Goal: Register for event/course

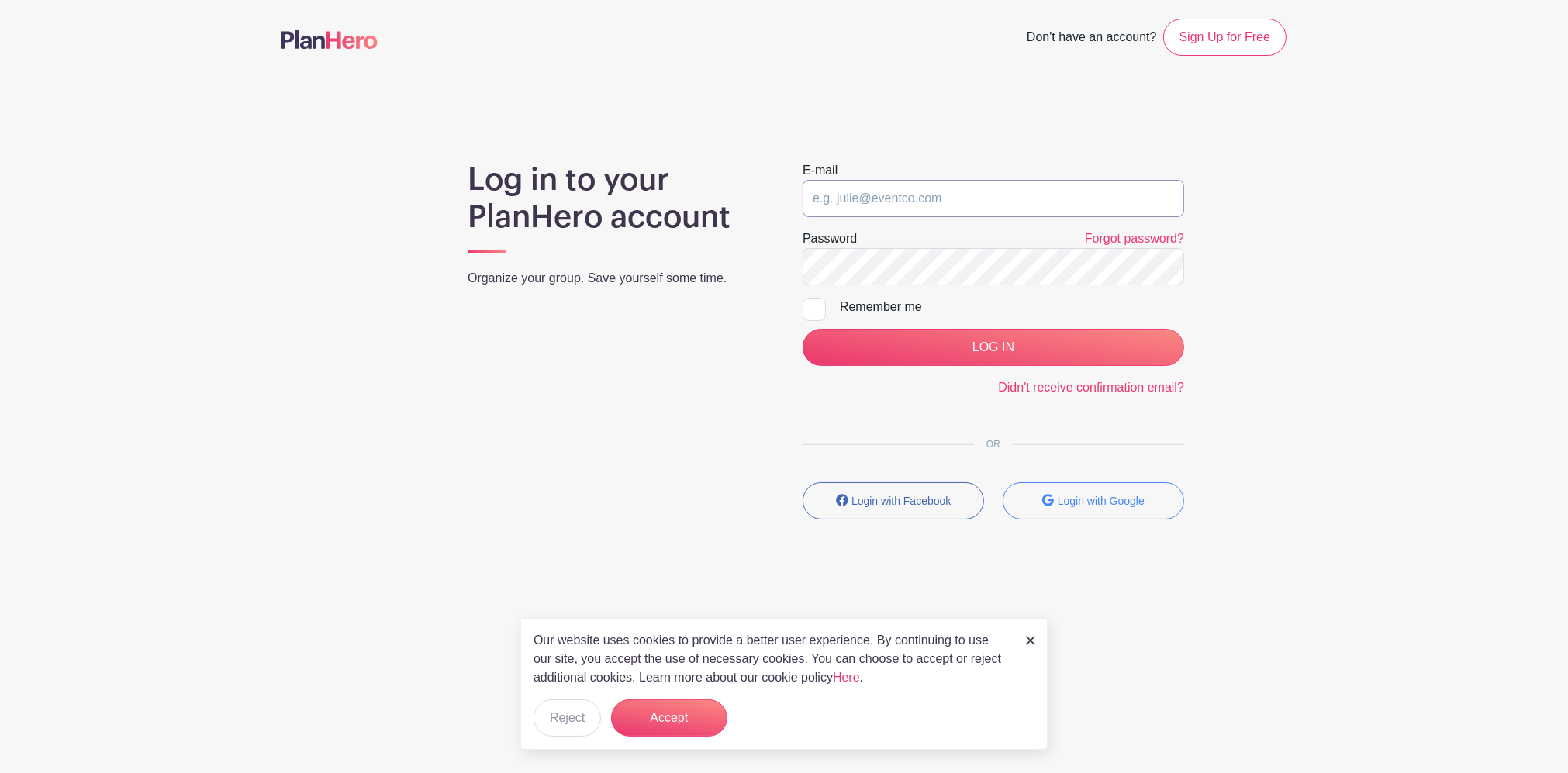
click at [1022, 204] on input "email" at bounding box center [994, 198] width 382 height 37
type input "[EMAIL_ADDRESS][DOMAIN_NAME]"
click at [844, 245] on label "Password" at bounding box center [829, 239] width 54 height 19
click at [803, 329] on input "LOG IN" at bounding box center [994, 347] width 382 height 37
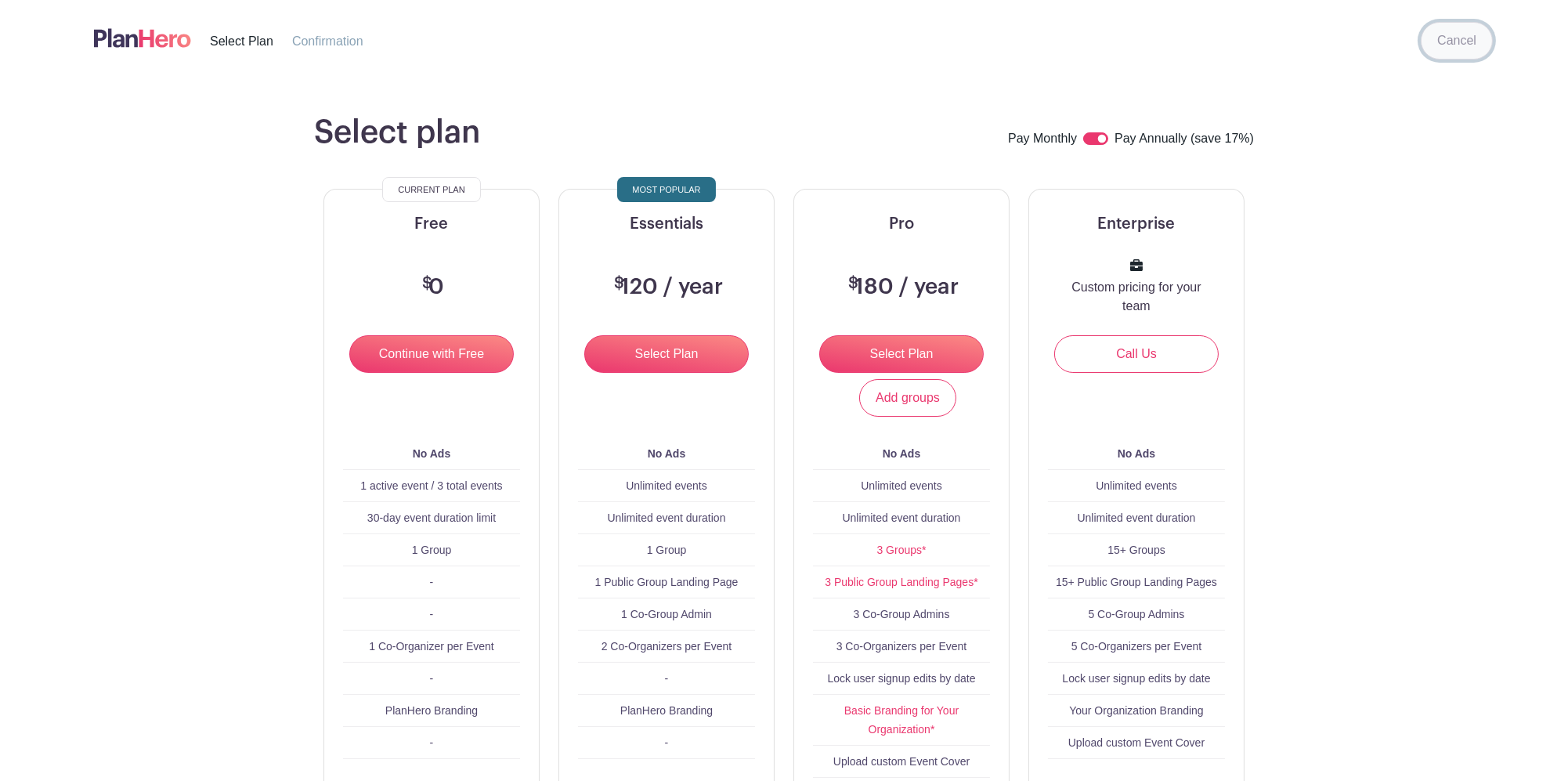
click at [1464, 49] on link "Cancel" at bounding box center [1456, 41] width 72 height 37
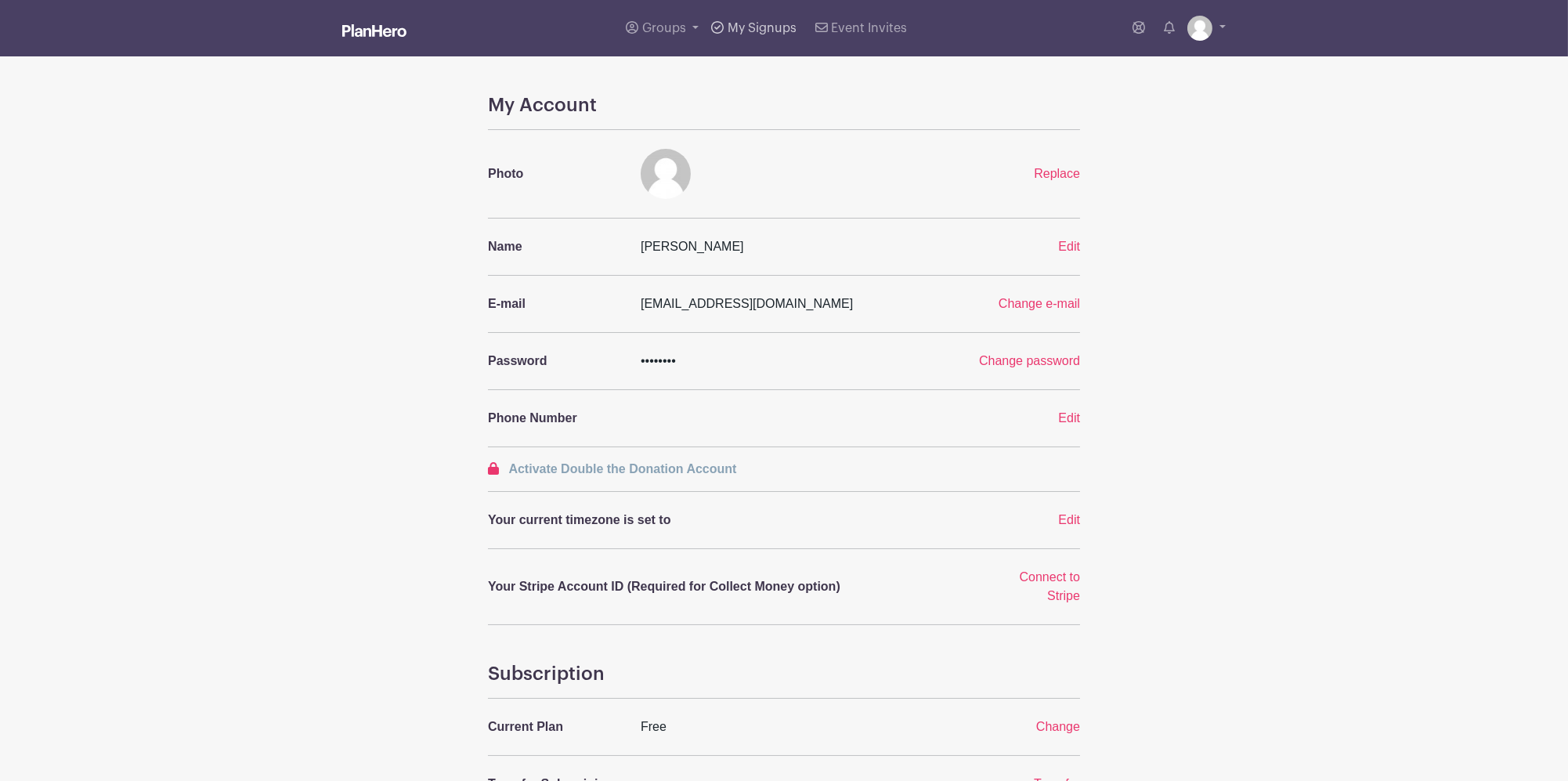
click at [751, 20] on link "My Signups" at bounding box center [754, 28] width 97 height 57
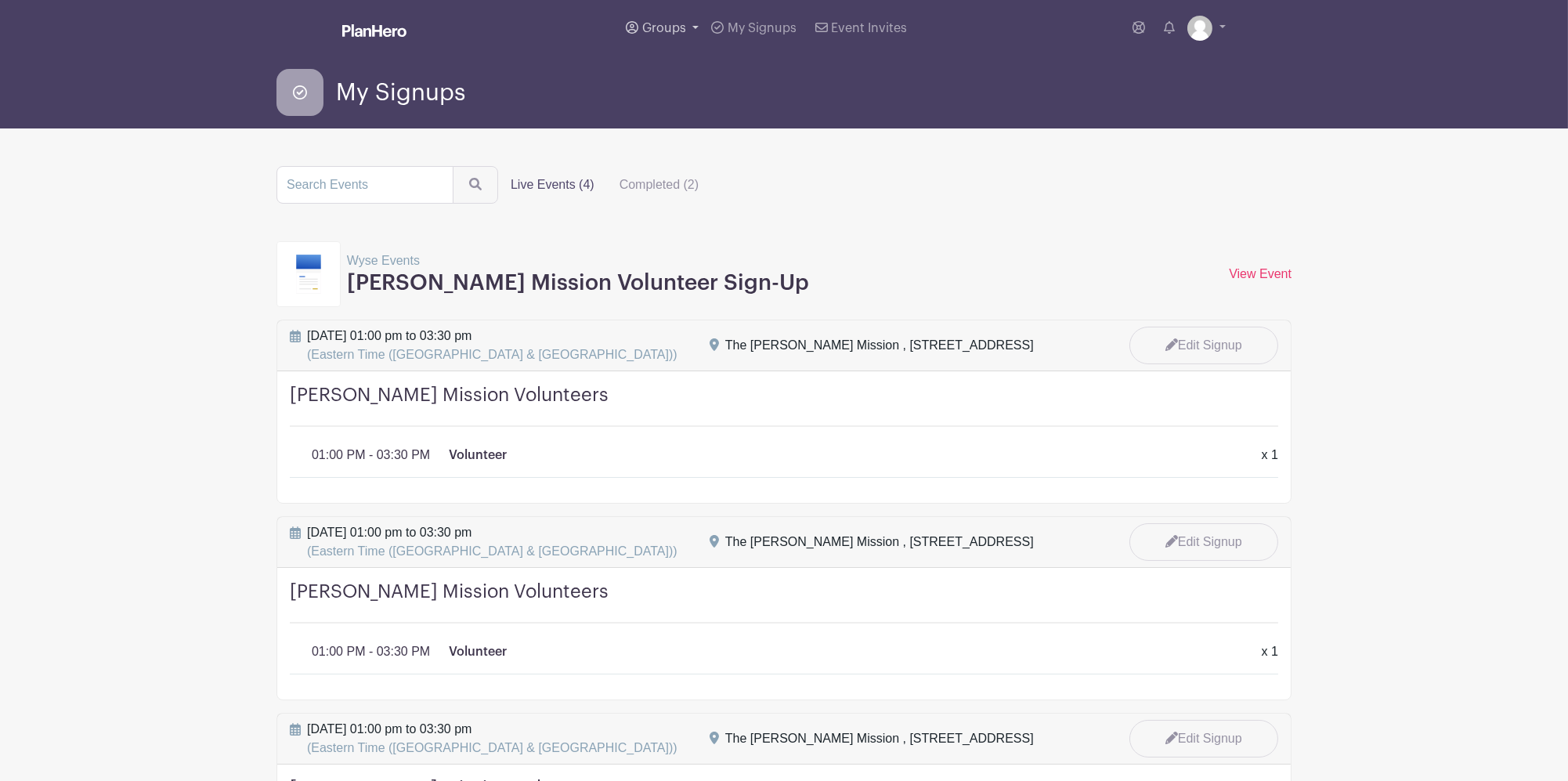
click at [681, 22] on span "Groups" at bounding box center [664, 29] width 44 height 13
click at [716, 135] on link "Wyse Events" at bounding box center [688, 147] width 136 height 31
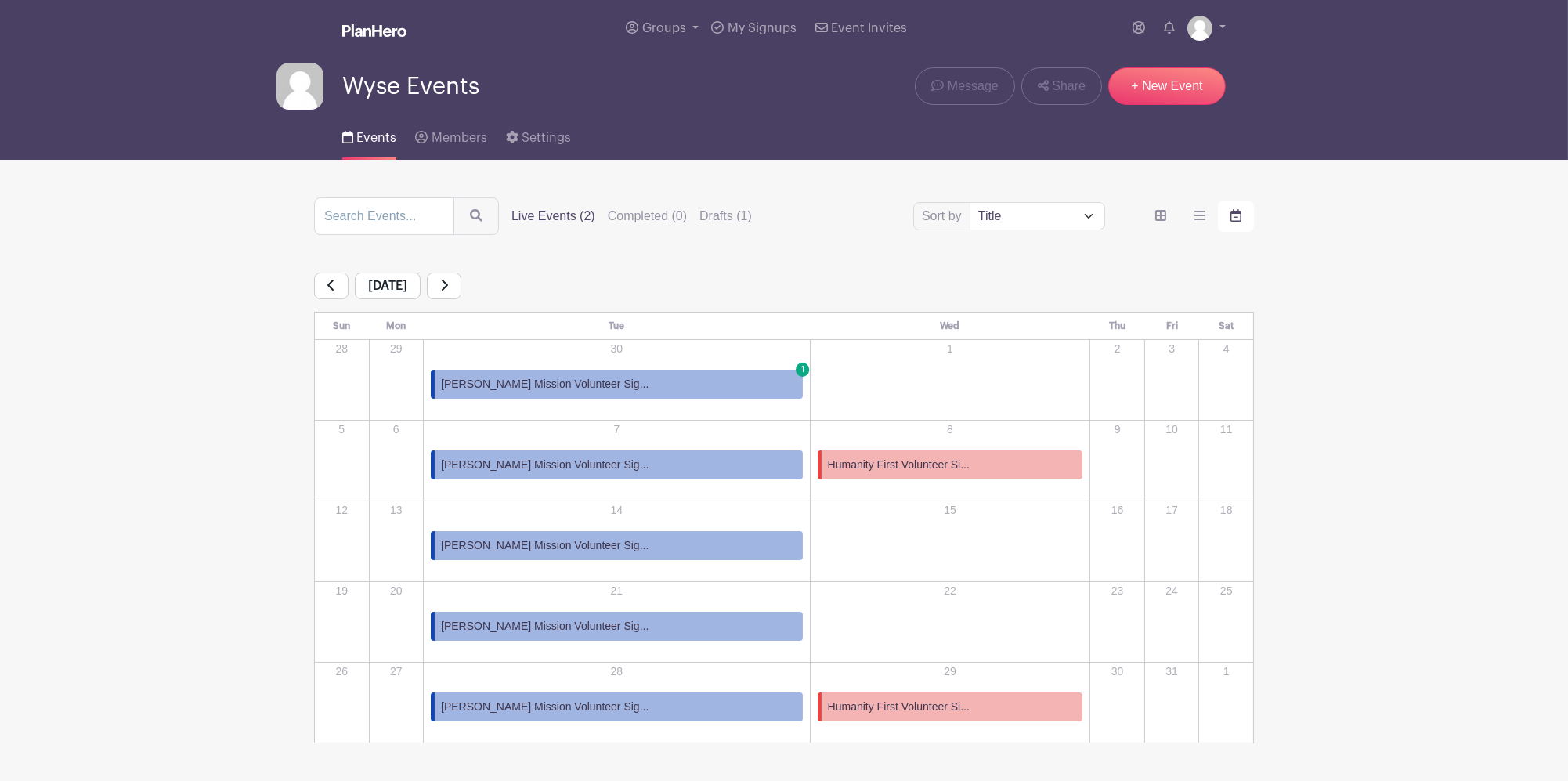
click at [651, 384] on link "[PERSON_NAME] Mission Volunteer Sig... 1" at bounding box center [617, 384] width 372 height 29
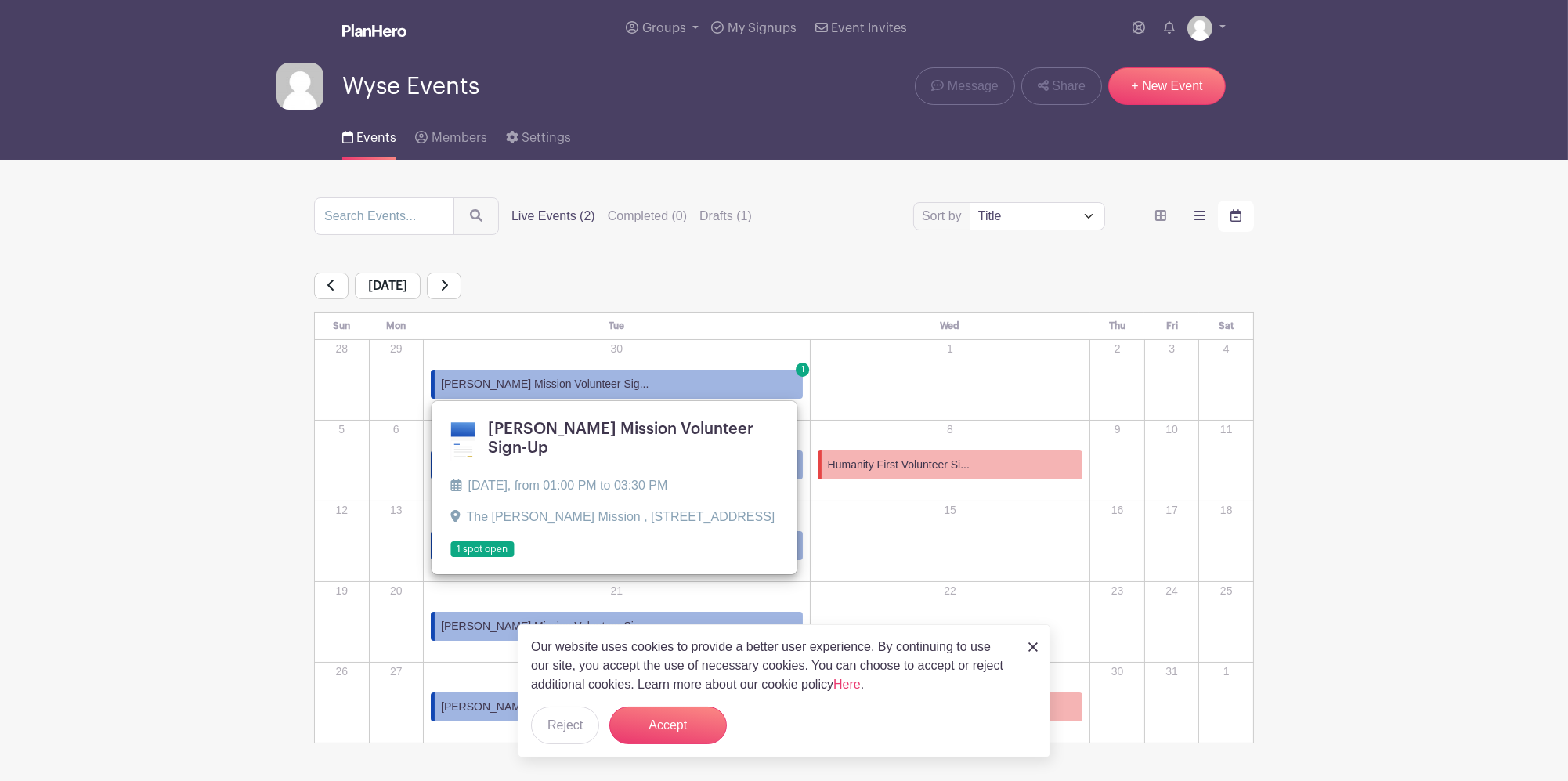
click at [1198, 208] on label "order and view" at bounding box center [1199, 216] width 36 height 31
click at [0, 0] on input "order and view" at bounding box center [0, 0] width 0 height 0
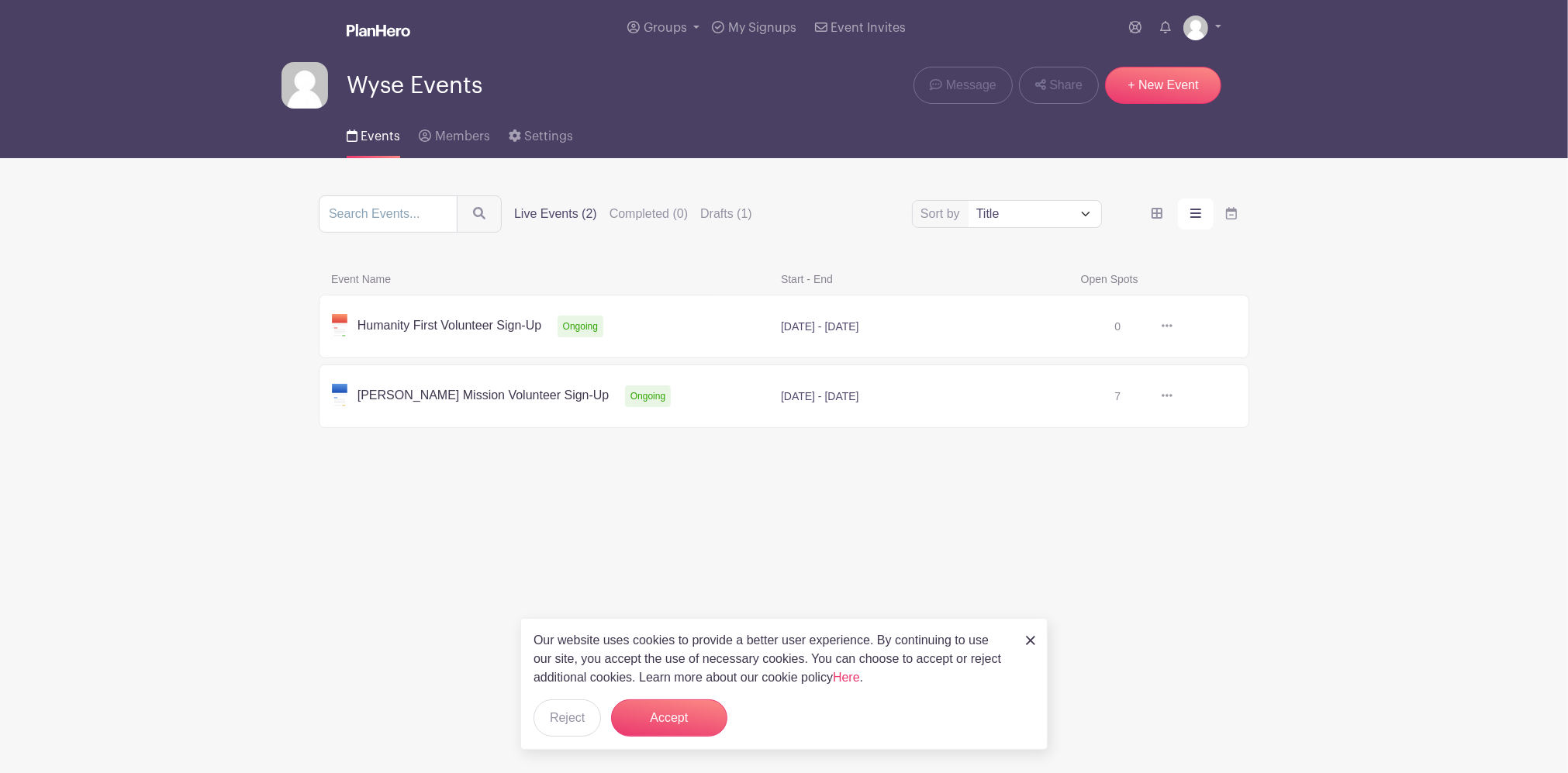
click at [1173, 396] on link at bounding box center [1173, 396] width 0 height 0
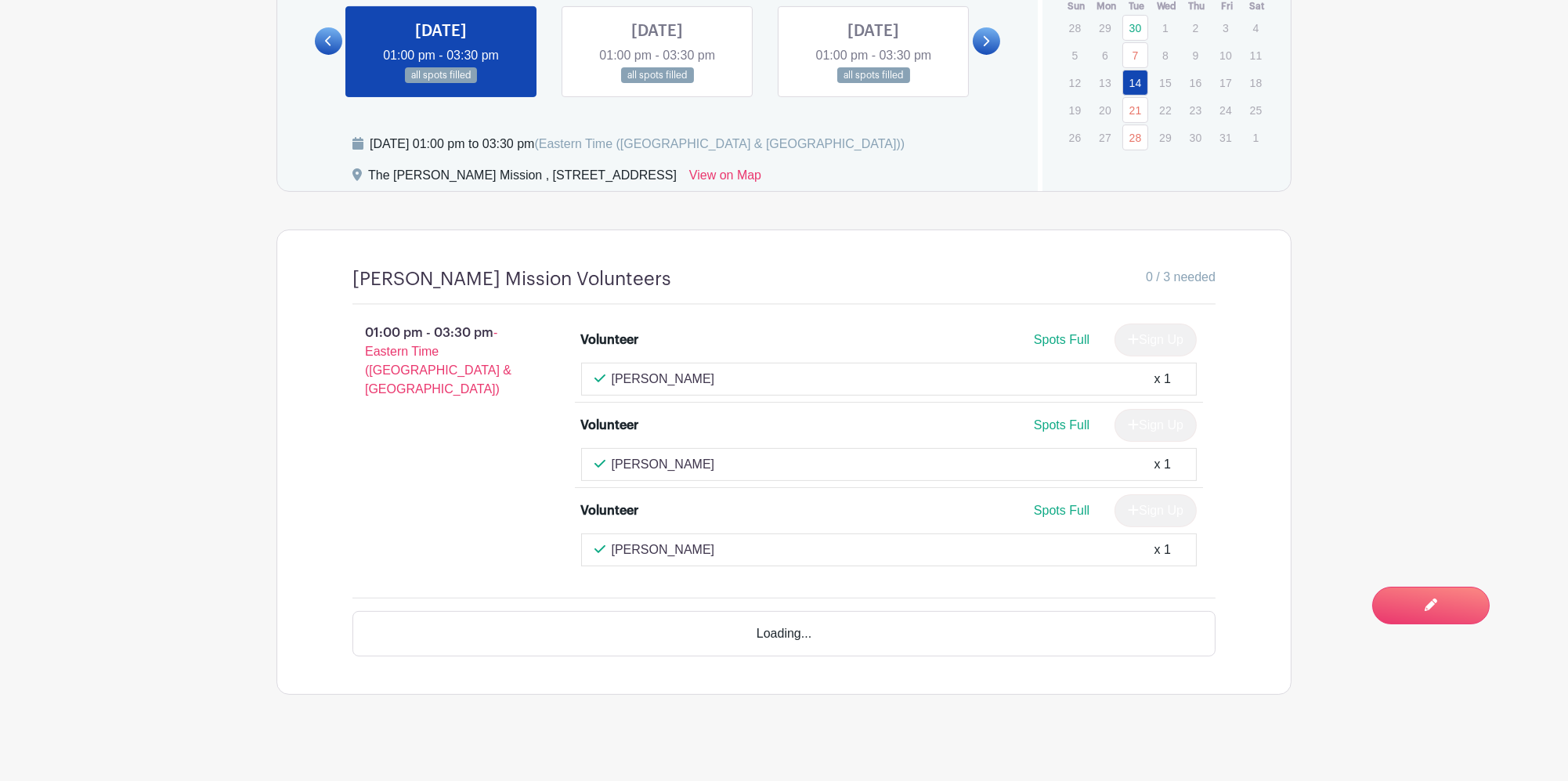
scroll to position [1030, 0]
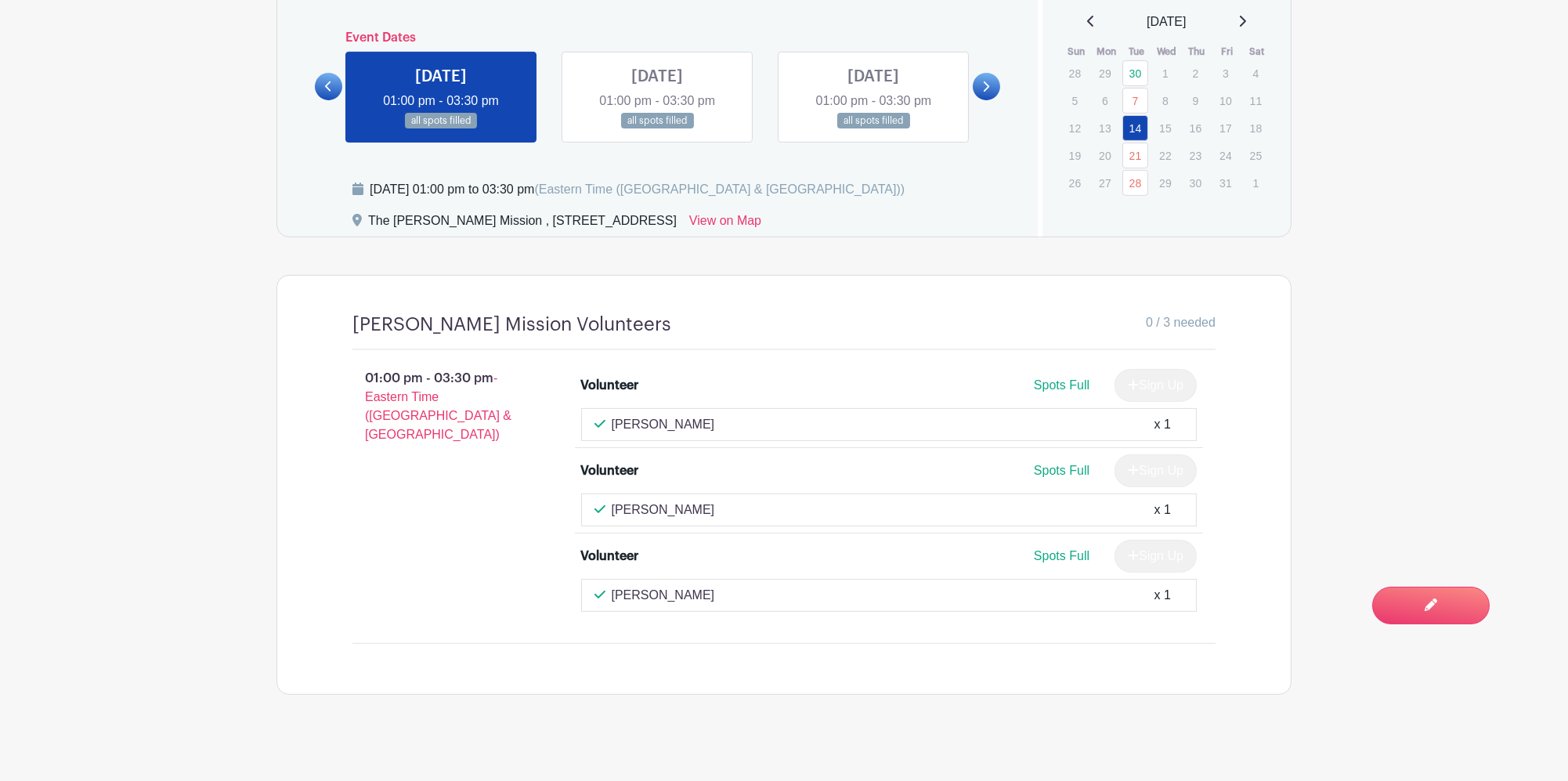
click at [657, 129] on link at bounding box center [657, 129] width 0 height 0
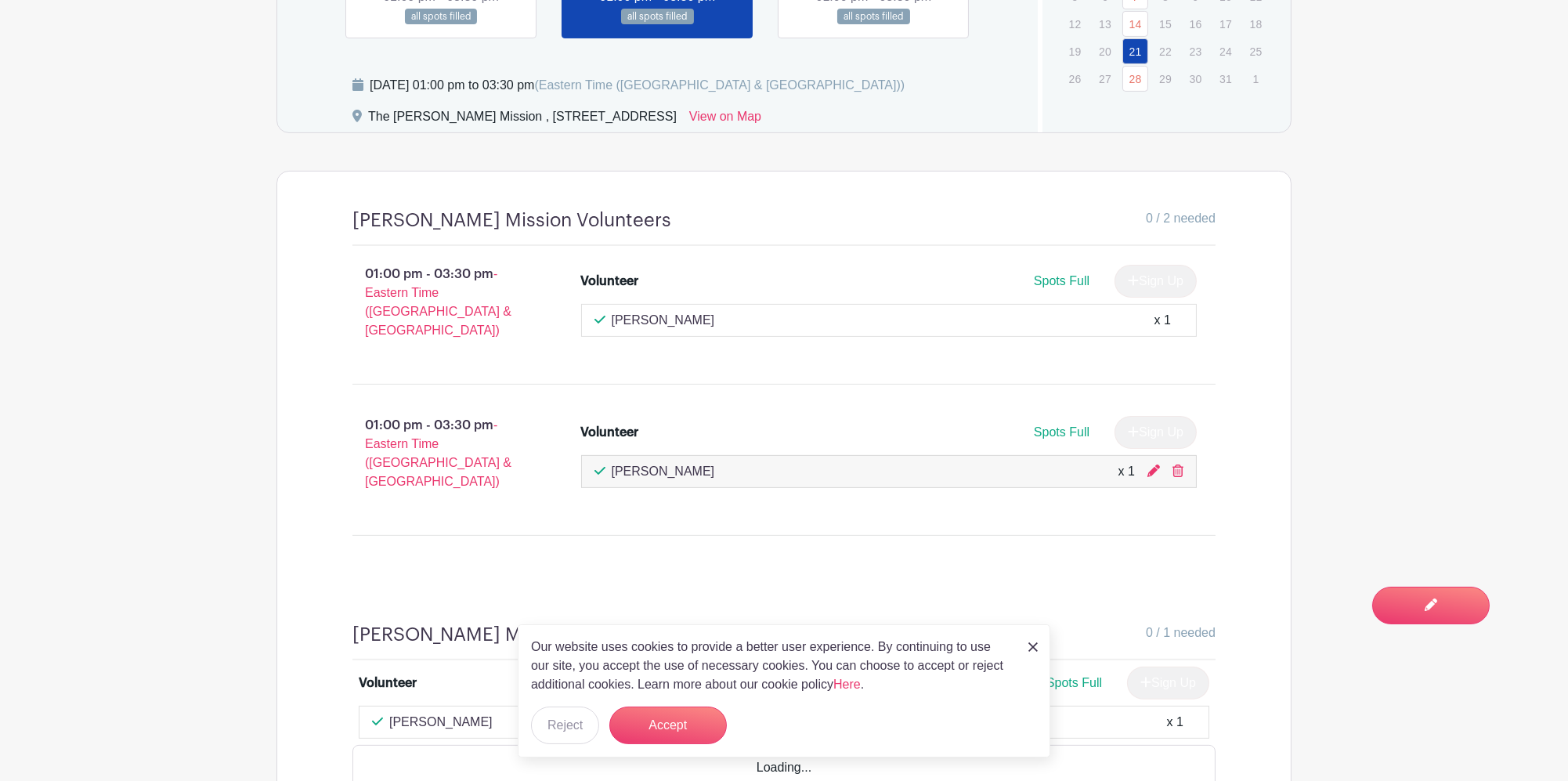
scroll to position [1190, 0]
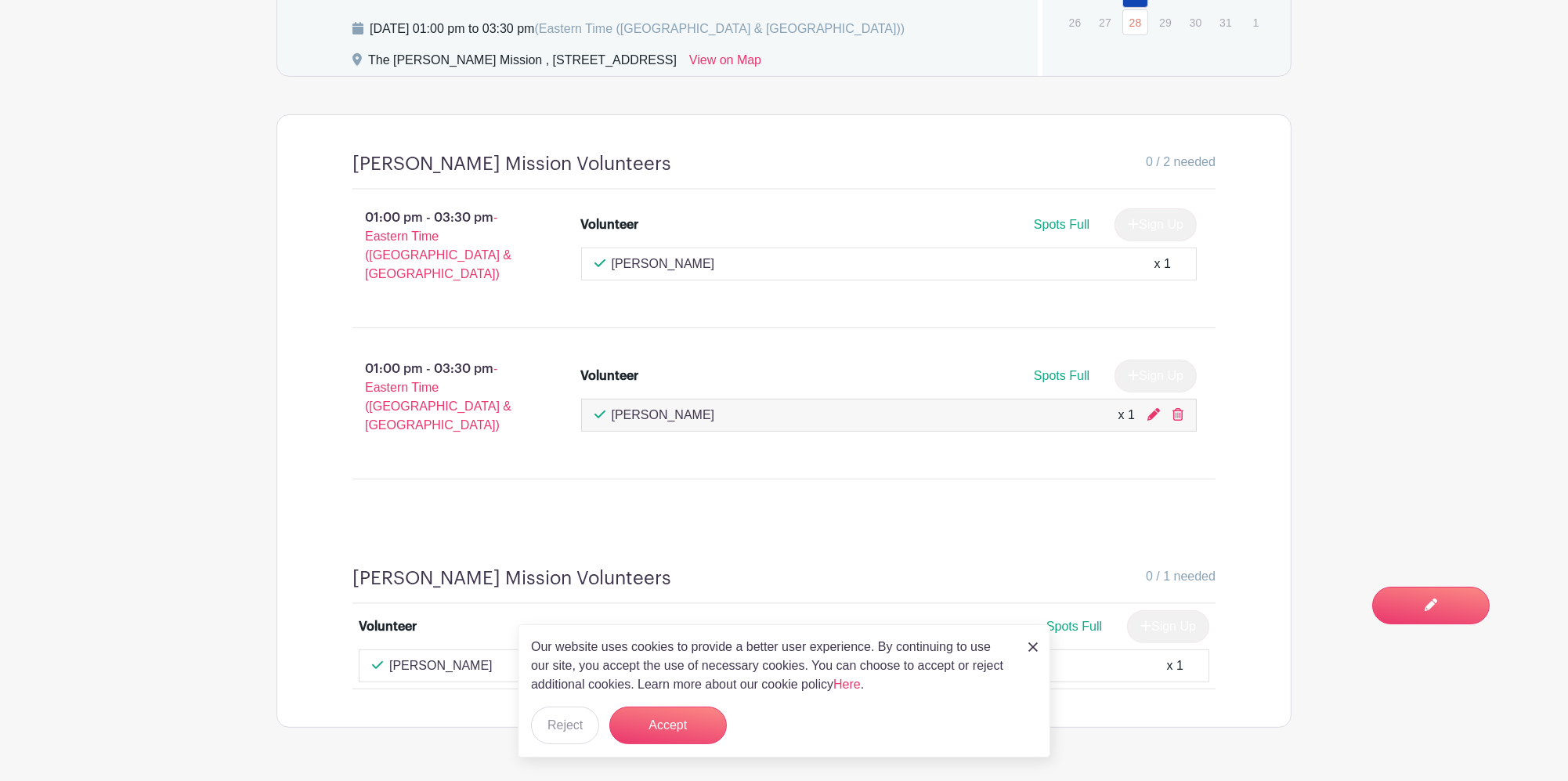
click at [1034, 642] on img at bounding box center [1033, 647] width 10 height 10
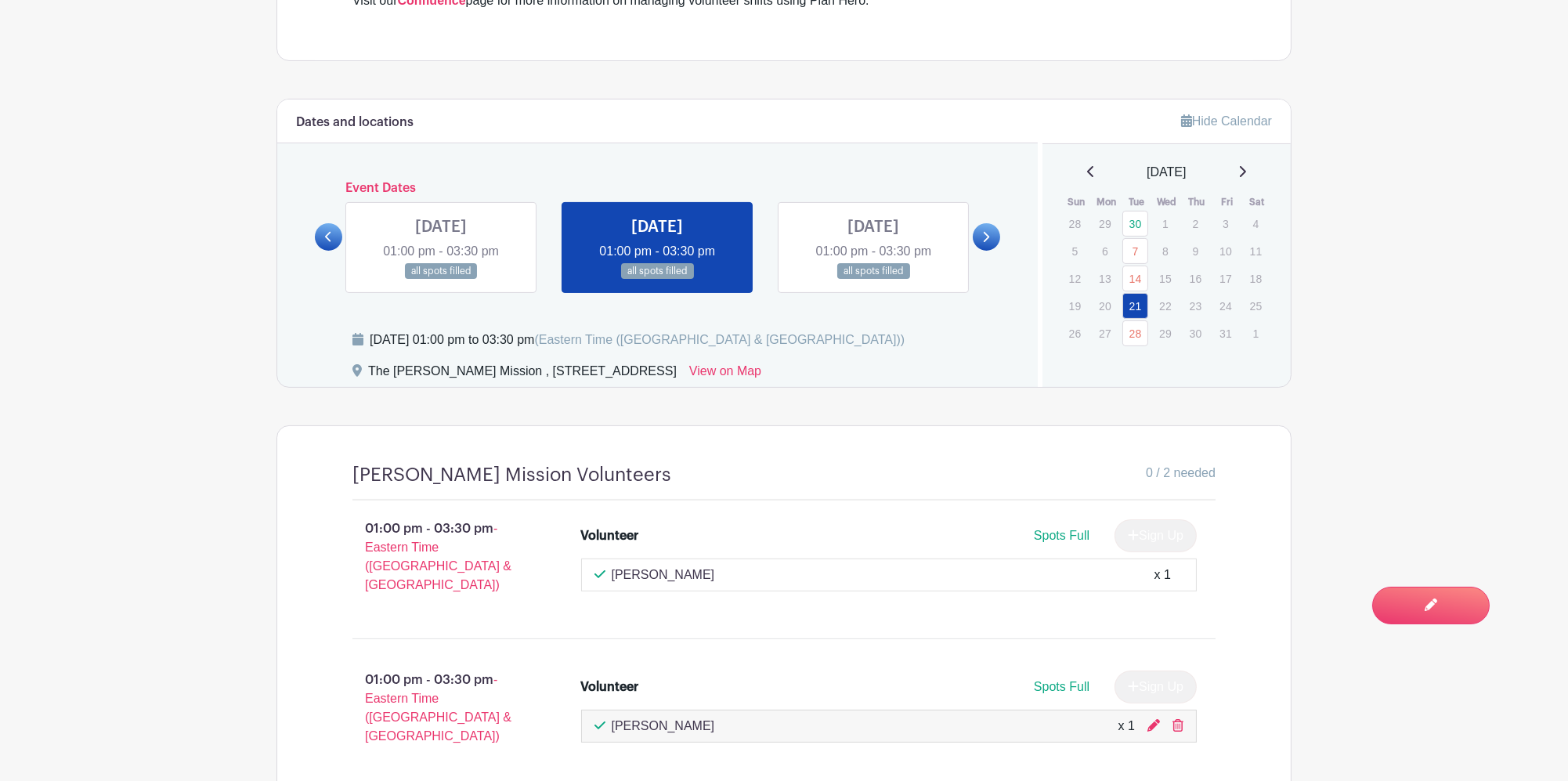
scroll to position [877, 0]
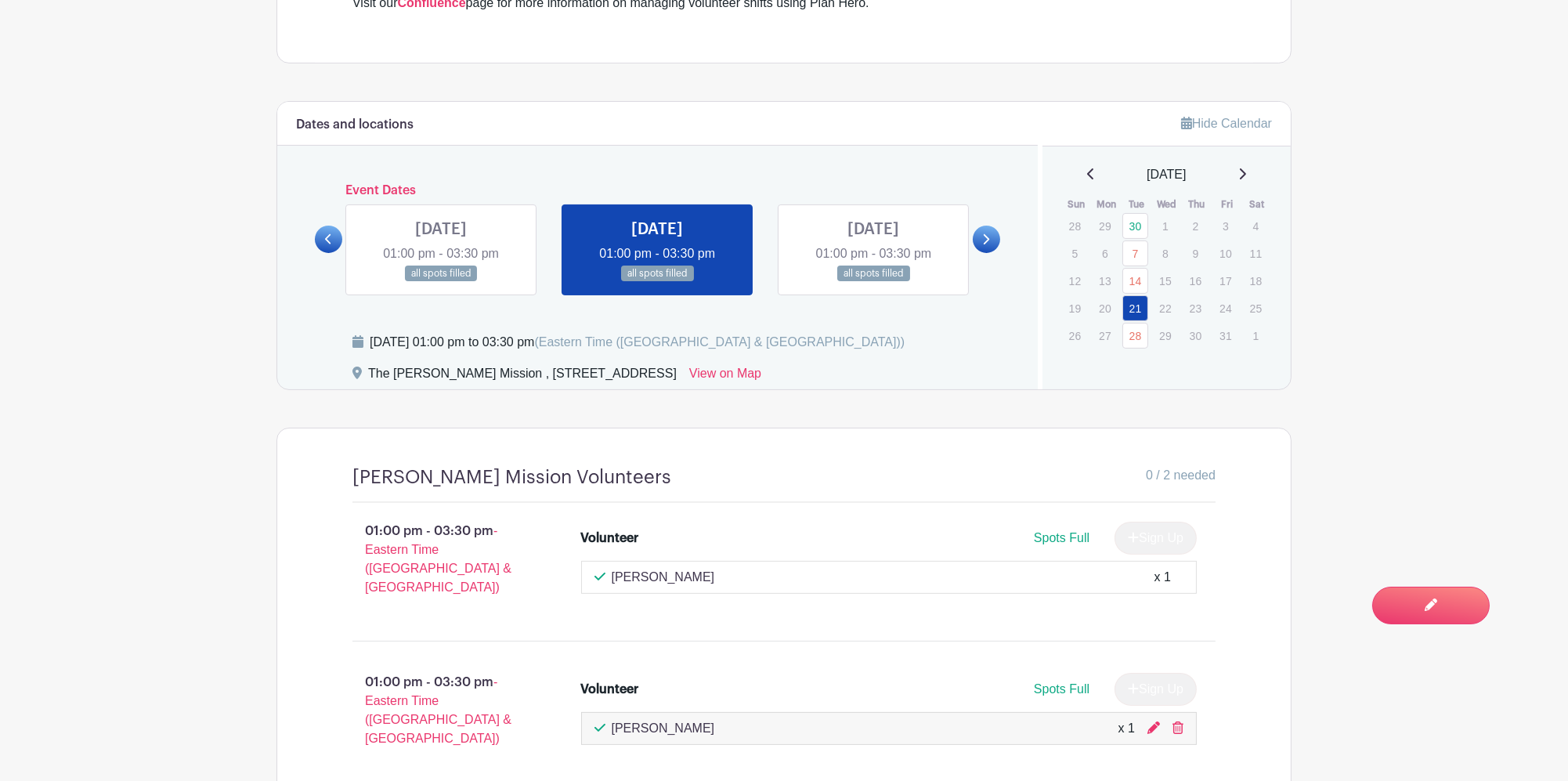
click at [873, 282] on link at bounding box center [873, 282] width 0 height 0
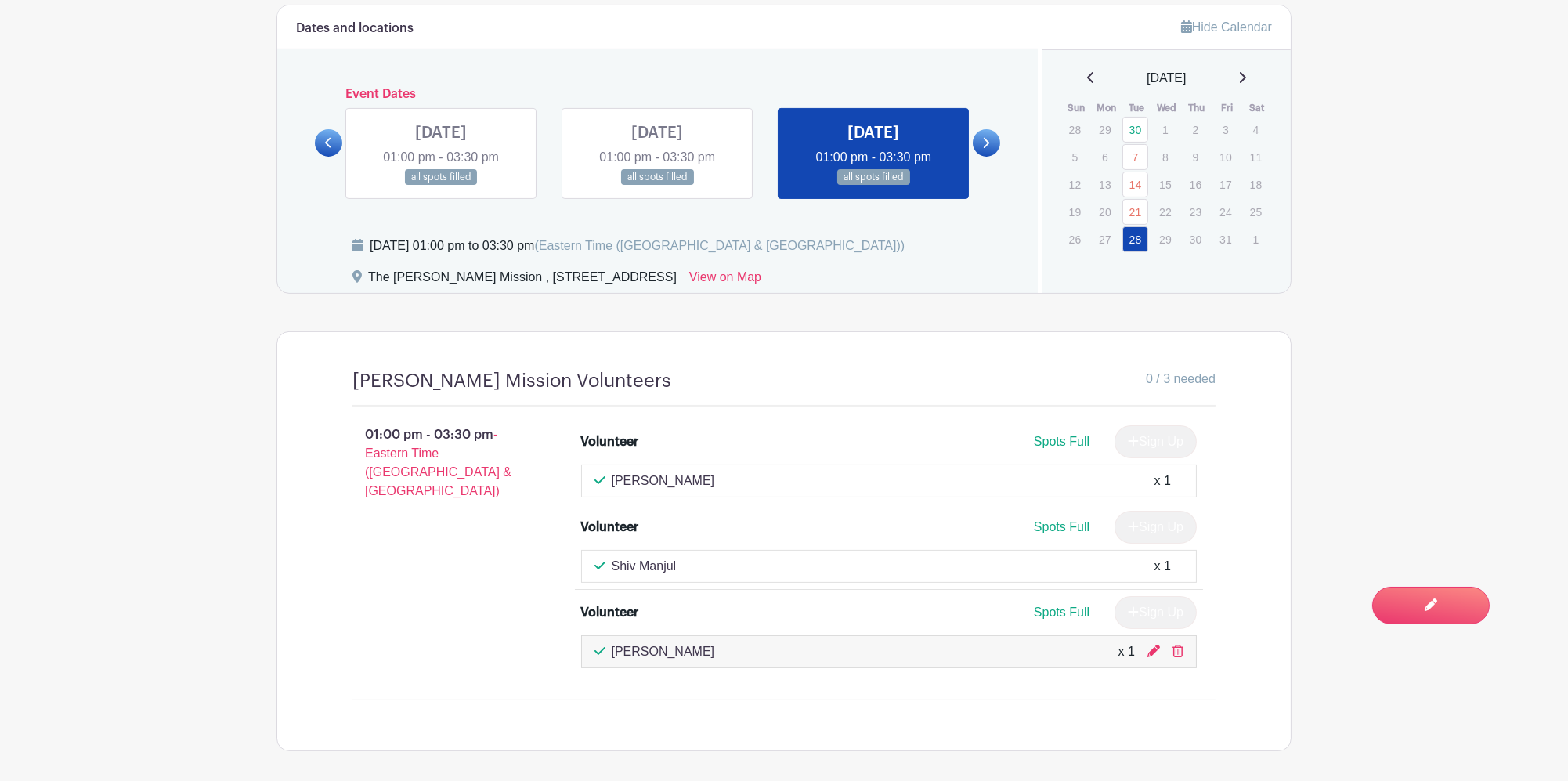
scroll to position [924, 0]
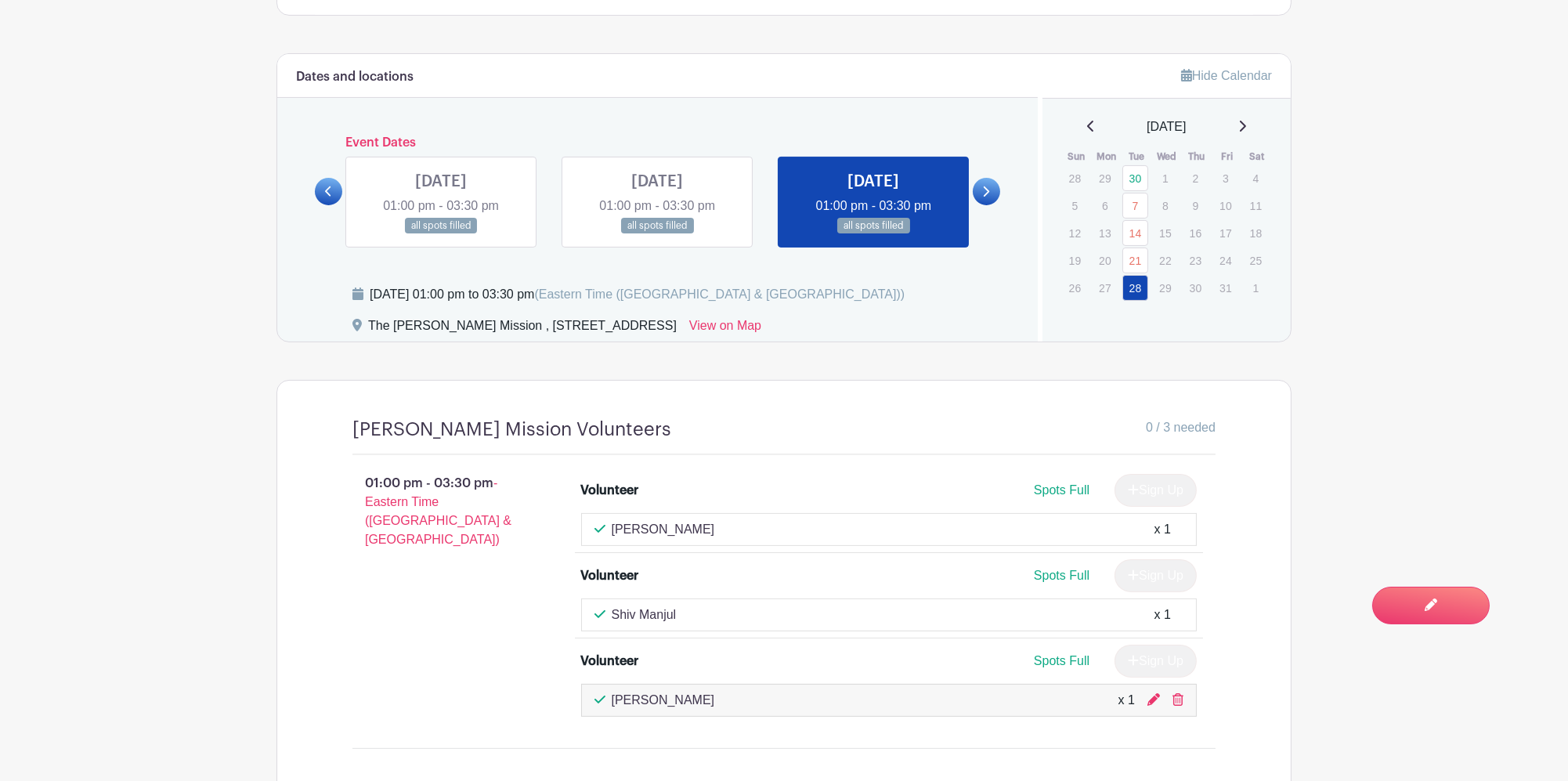
click at [992, 179] on link at bounding box center [986, 191] width 27 height 27
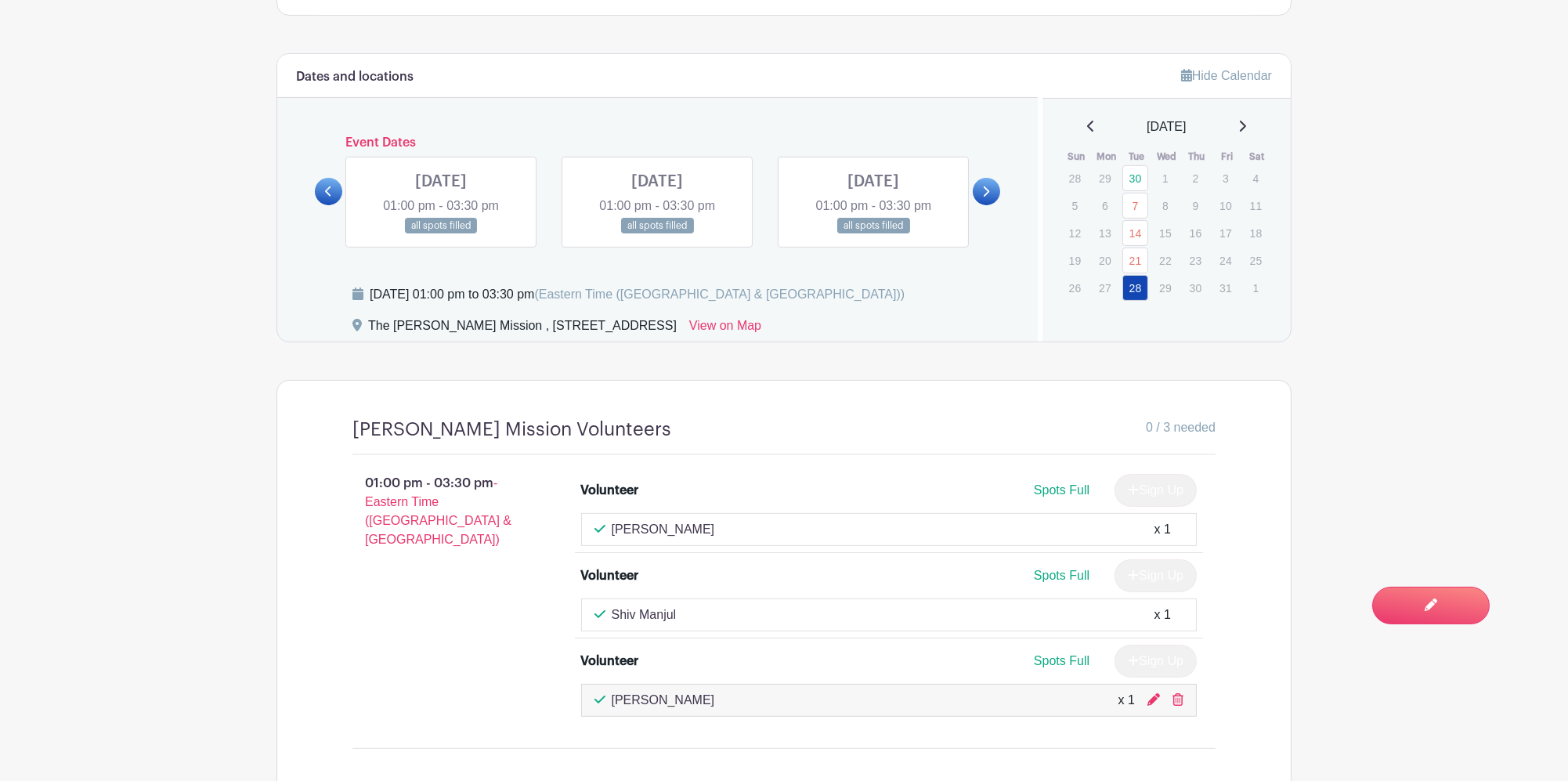
click at [441, 234] on link at bounding box center [441, 234] width 0 height 0
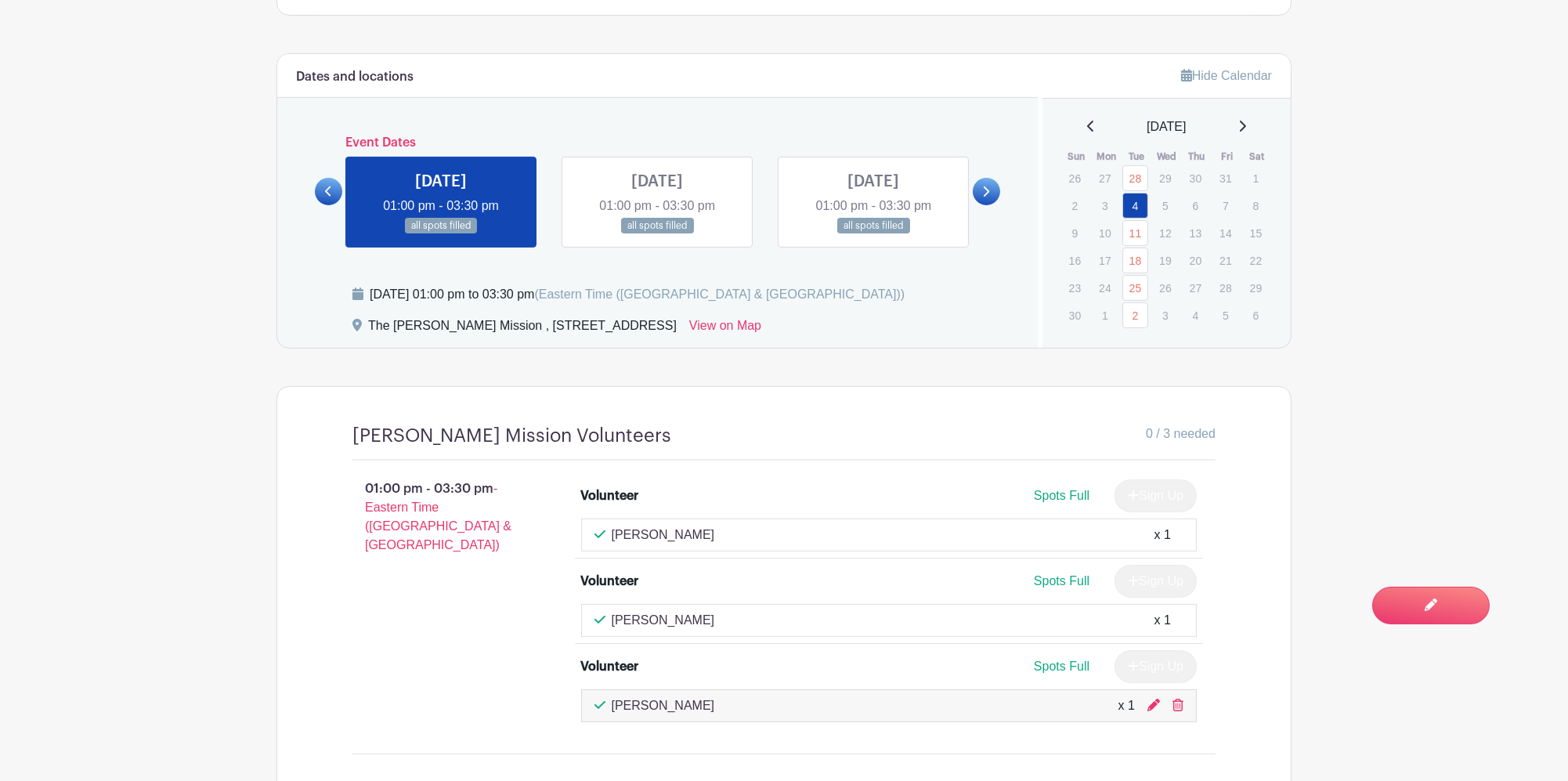
click at [657, 234] on link at bounding box center [657, 234] width 0 height 0
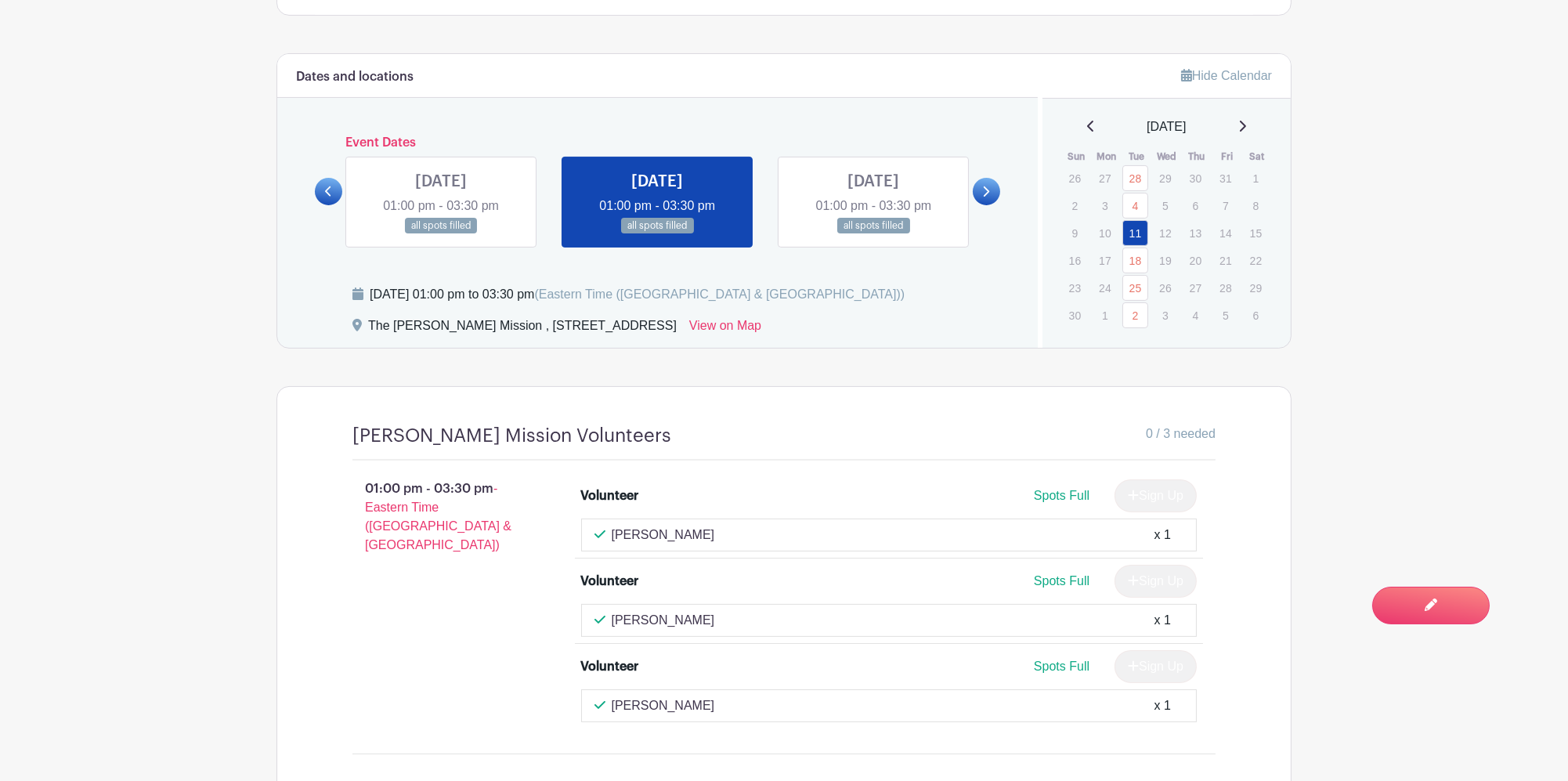
click at [873, 234] on link at bounding box center [873, 234] width 0 height 0
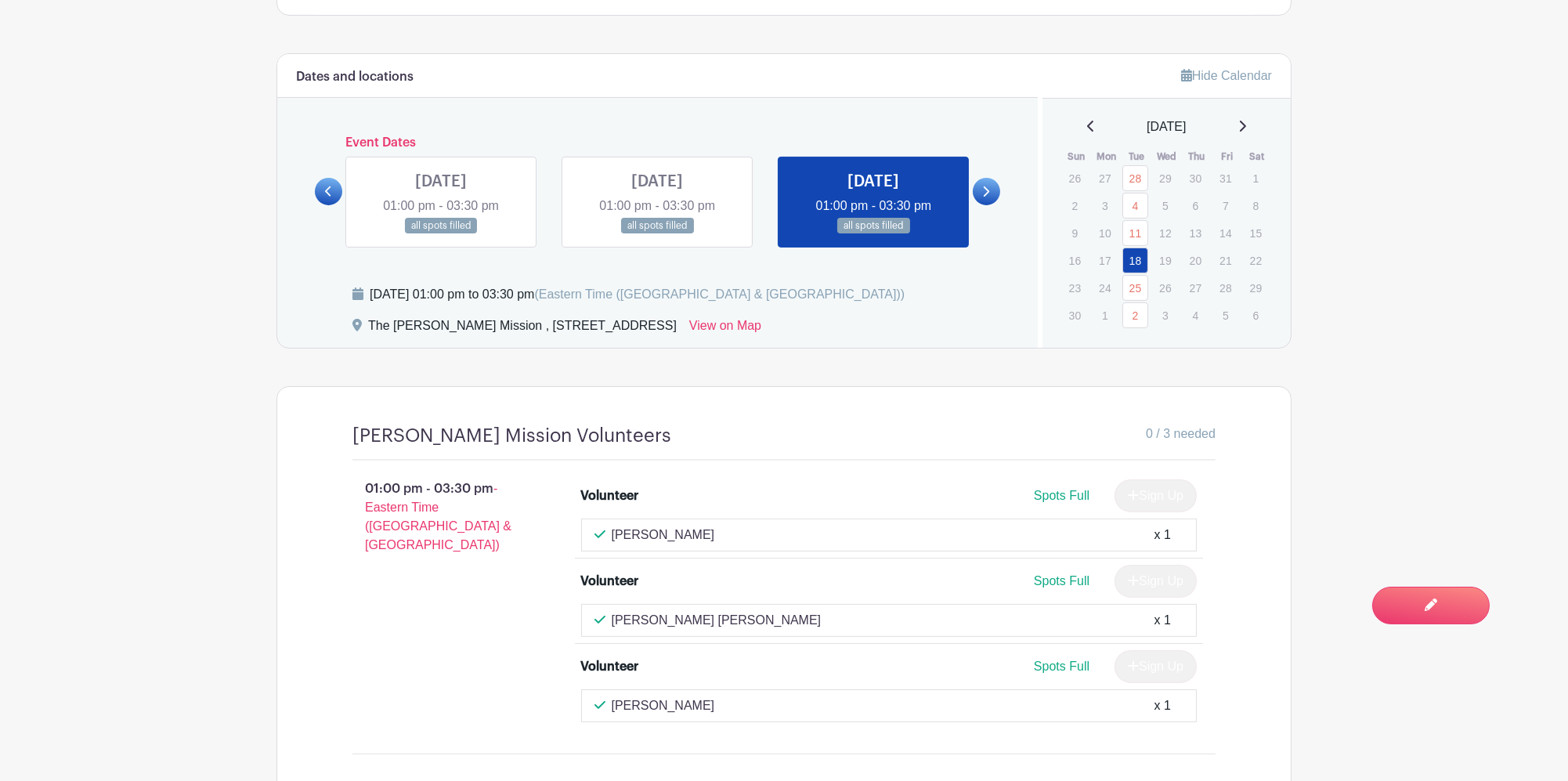
click at [657, 234] on link at bounding box center [657, 234] width 0 height 0
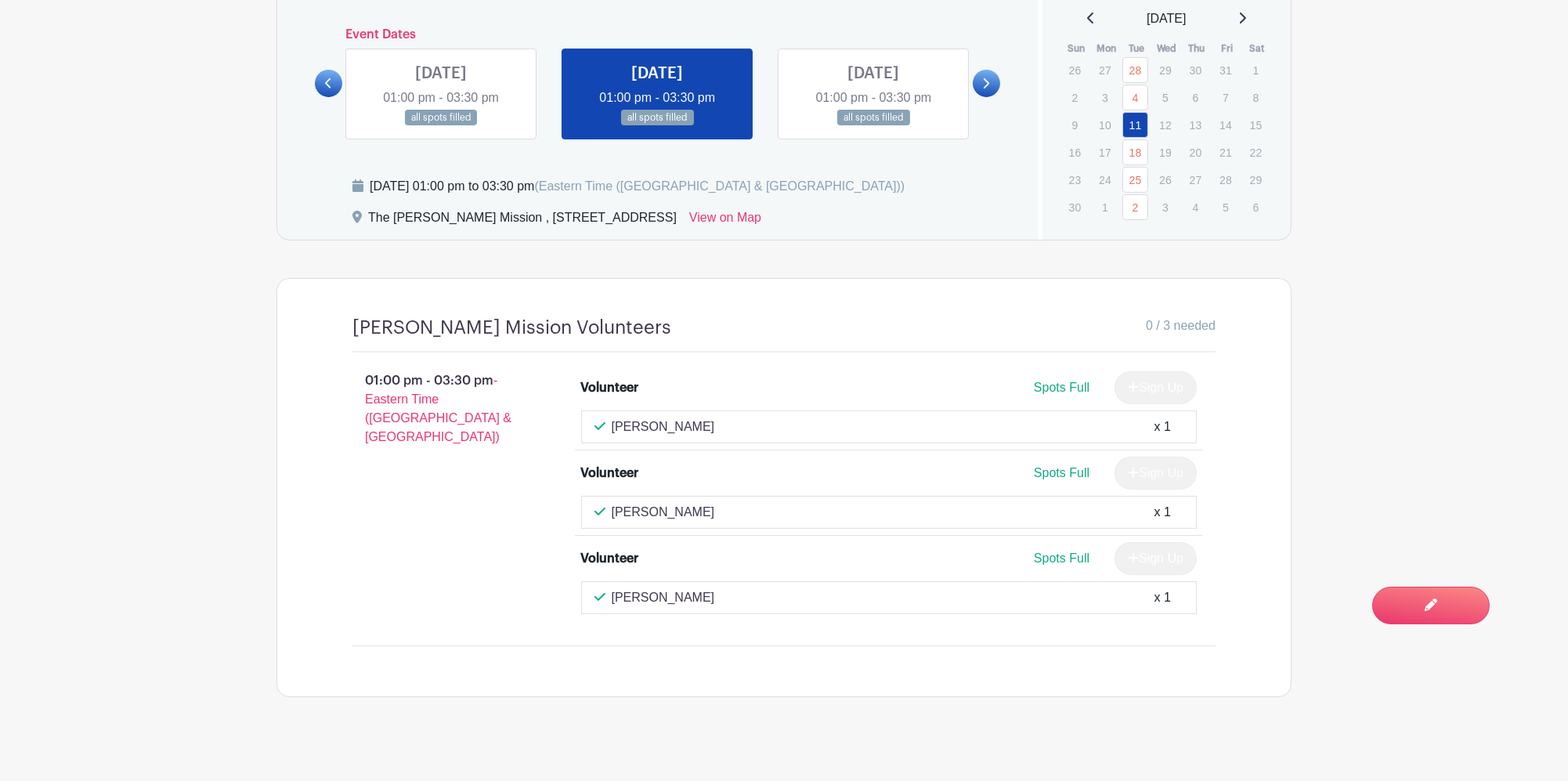
scroll to position [1034, 0]
